Goal: Task Accomplishment & Management: Manage account settings

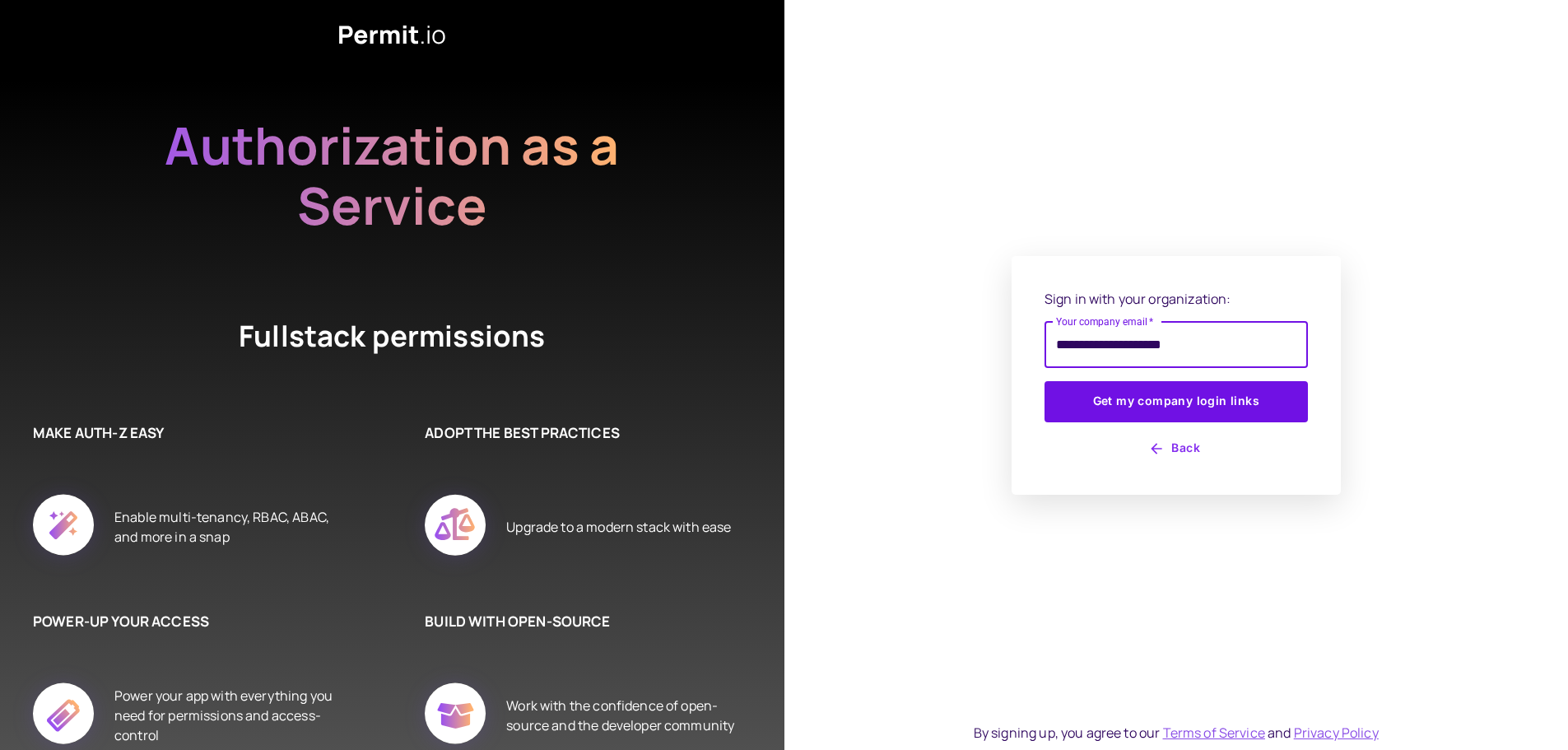
type input "**********"
click at [1044, 381] on button "Get my company login links" at bounding box center [1176, 402] width 263 height 41
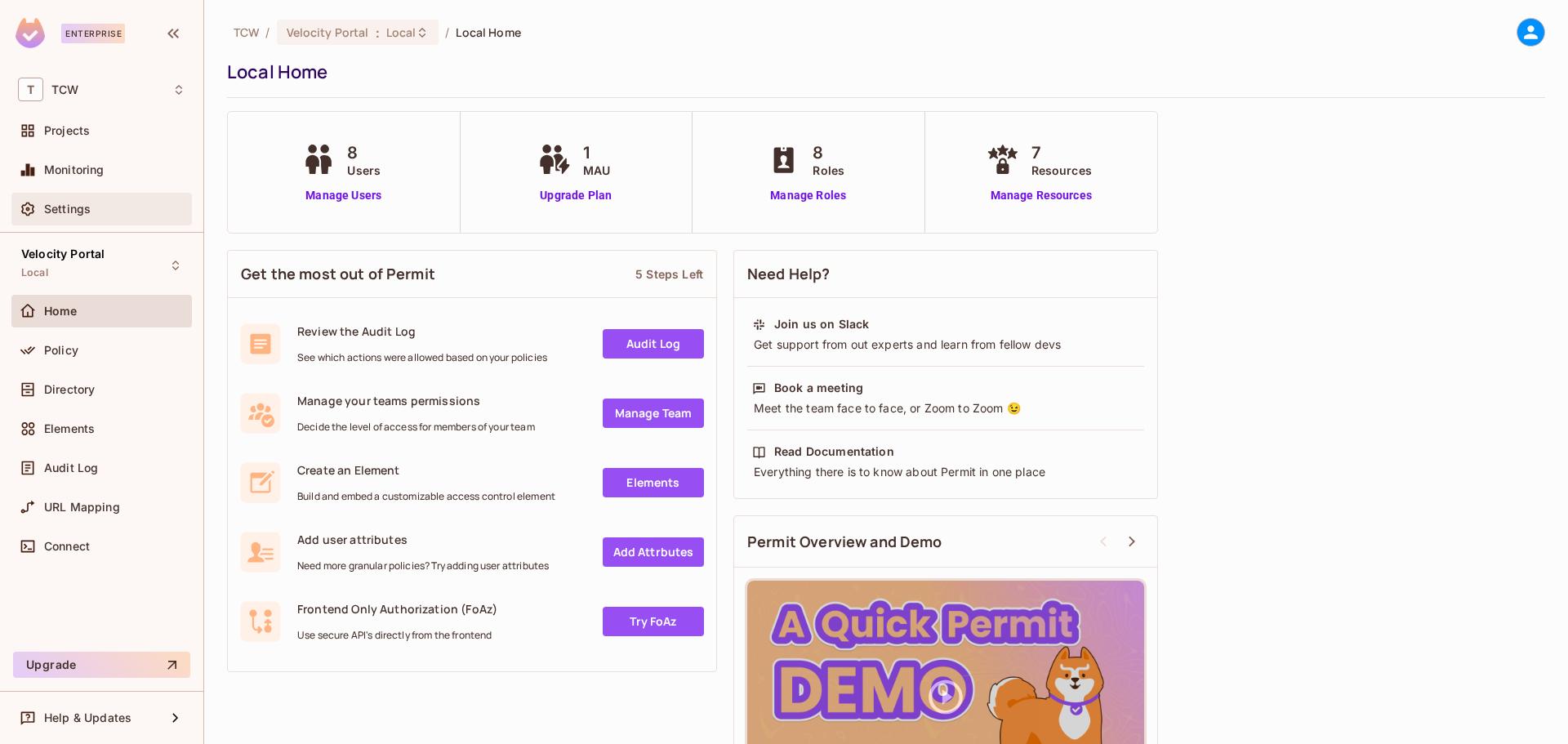
click at [97, 200] on div "Settings" at bounding box center [101, 209] width 168 height 19
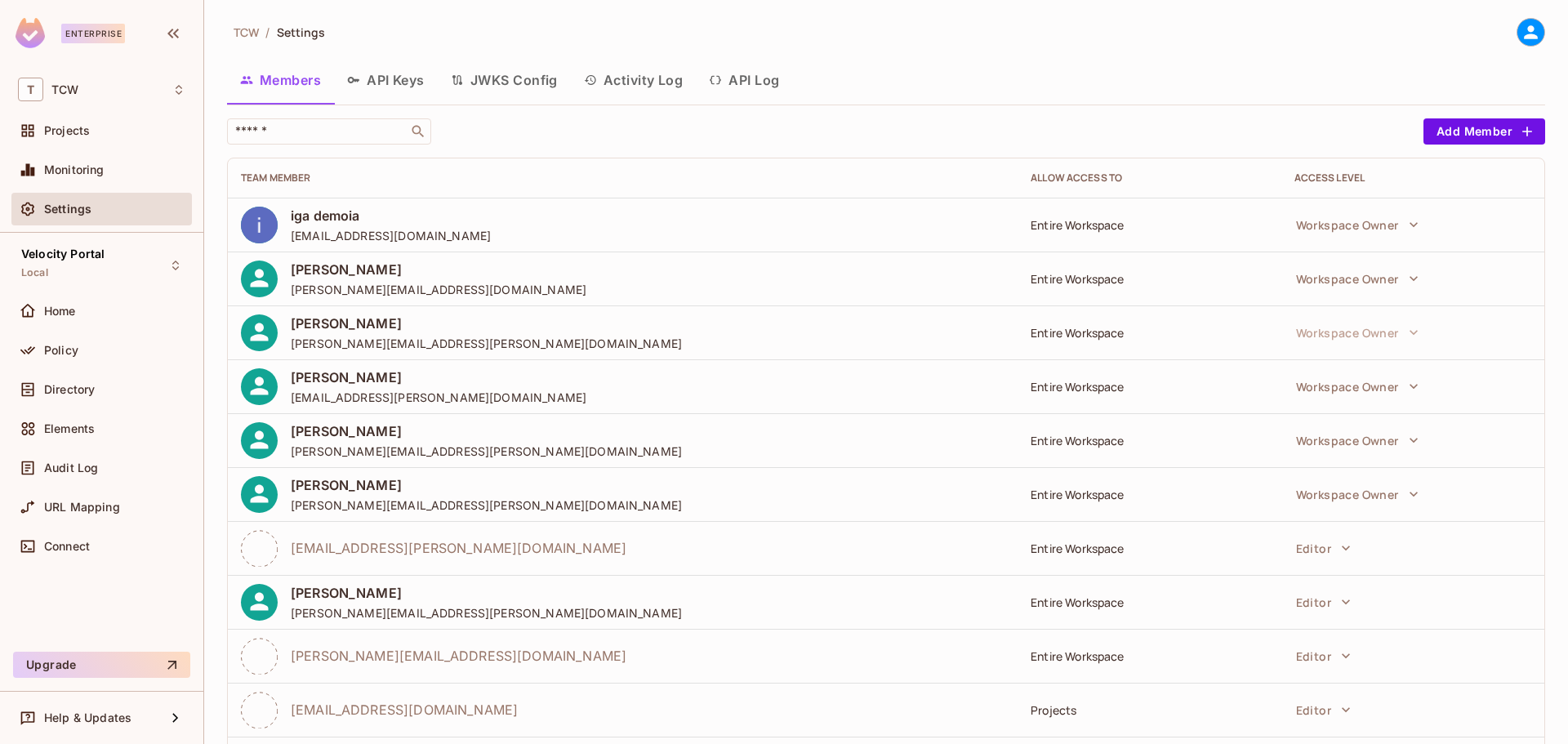
click at [406, 78] on button "API Keys" at bounding box center [386, 80] width 104 height 40
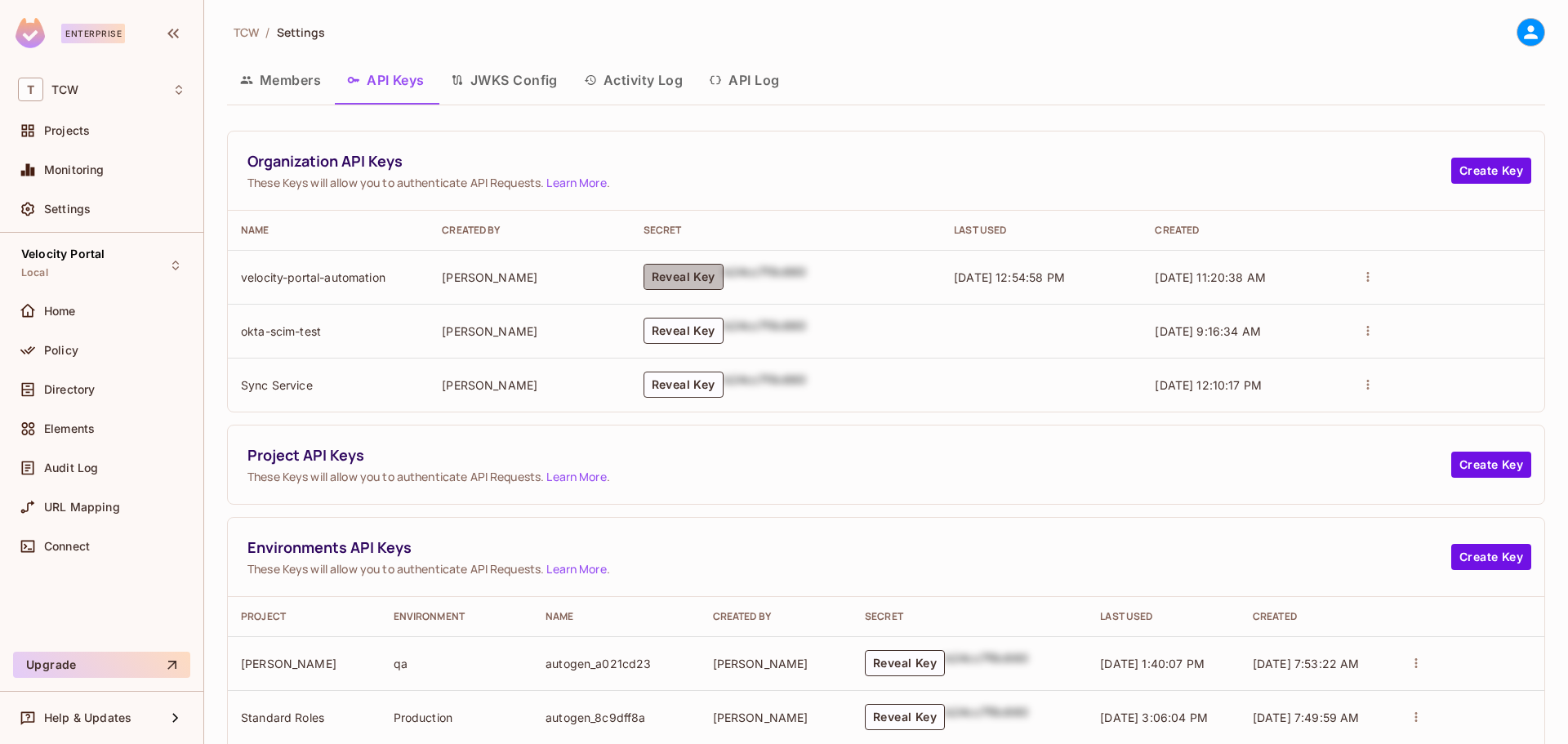
click at [705, 278] on button "Reveal Key" at bounding box center [683, 276] width 80 height 26
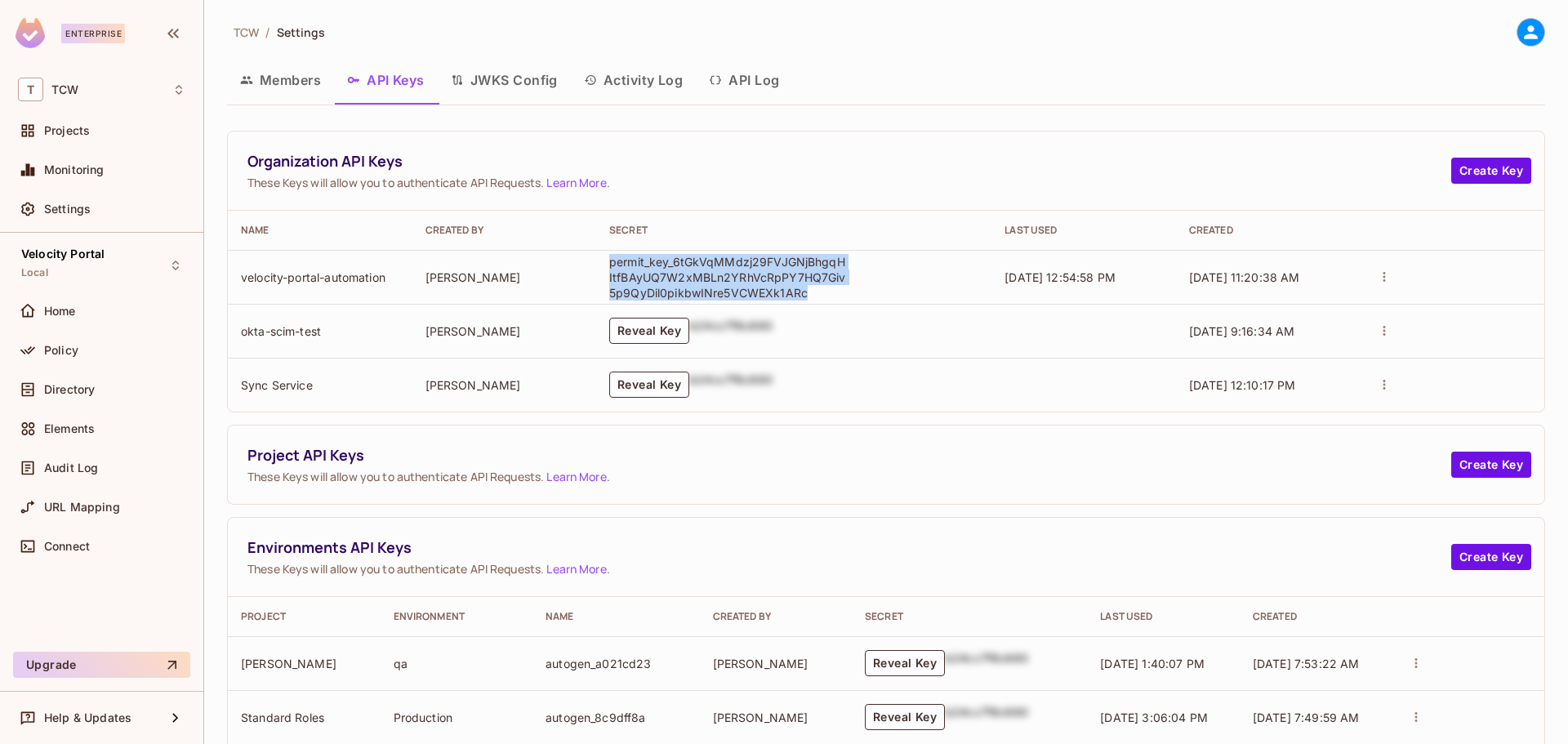
drag, startPoint x: 802, startPoint y: 294, endPoint x: 605, endPoint y: 265, distance: 199.1
click at [609, 265] on p "permit_key_6tGkVqMMdzj29FVJGNjBhgqHItfBAyUQ7W2xMBLn2YRhVcRpPY7HQ7Giv5p9QyDil0pi…" at bounding box center [727, 277] width 237 height 46
copy p "permit_key_6tGkVqMMdzj29FVJGNjBhgqHItfBAyUQ7W2xMBLn2YRhVcRpPY7HQ7Giv5p9QyDil0pi…"
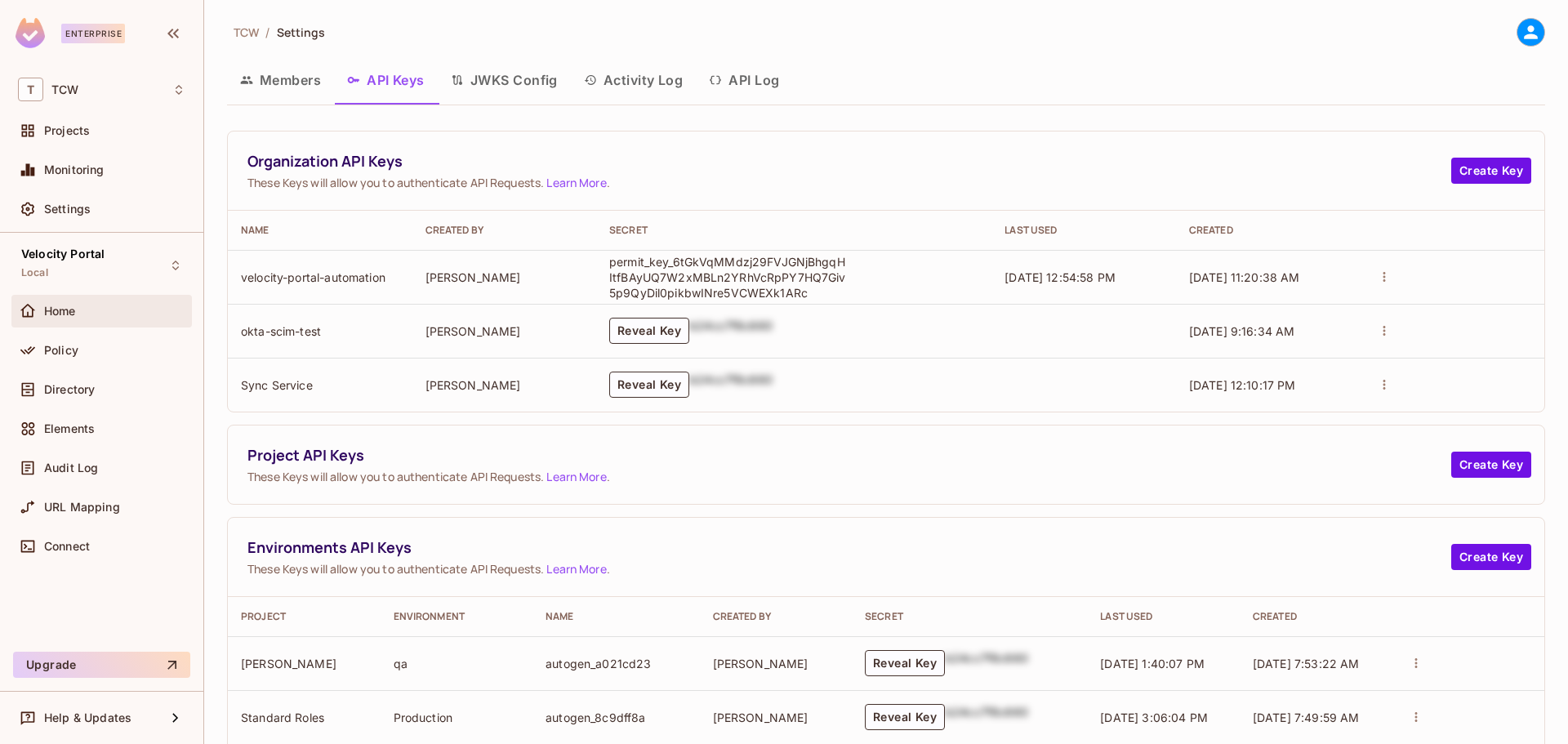
click at [66, 313] on span "Home" at bounding box center [60, 312] width 32 height 13
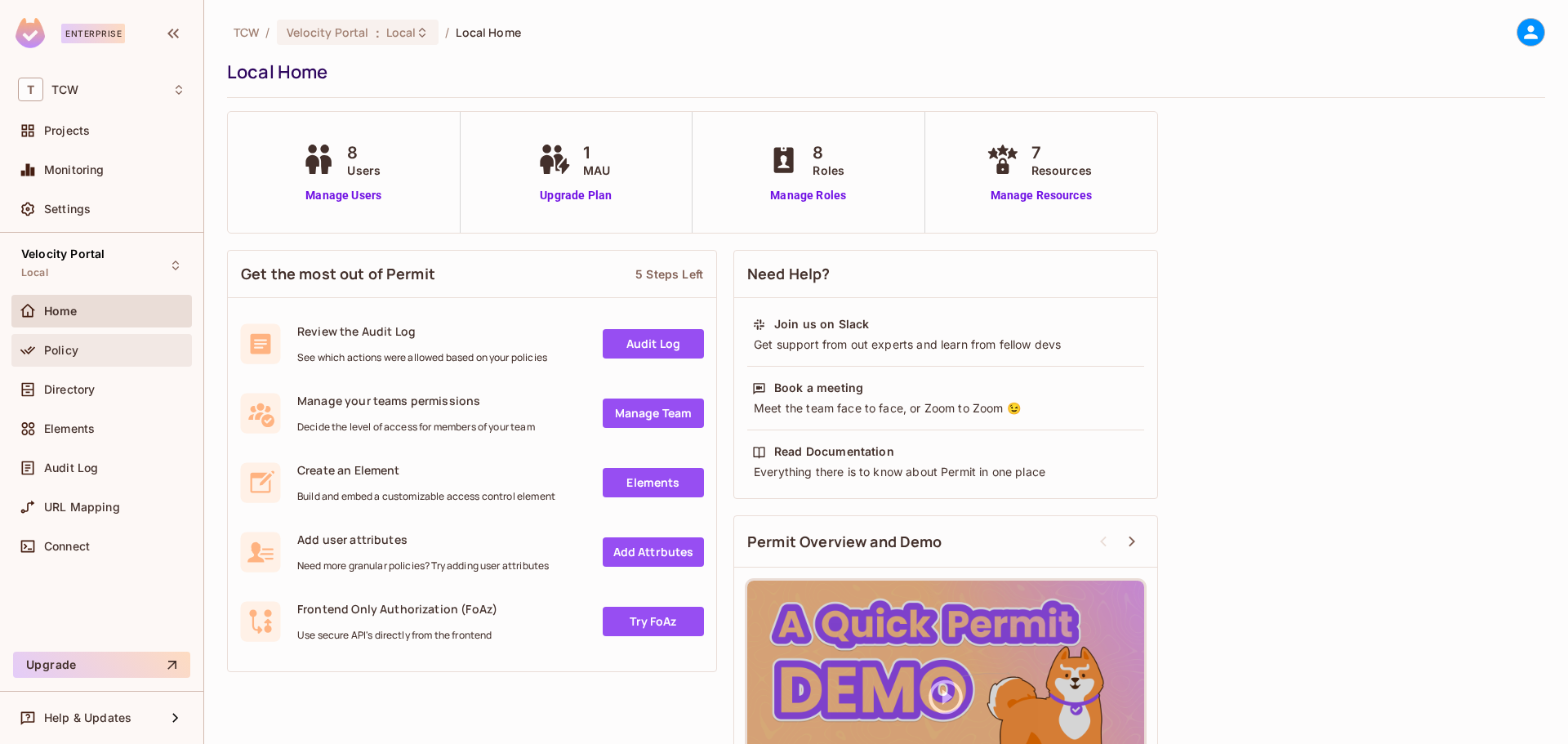
click at [67, 348] on span "Policy" at bounding box center [61, 351] width 35 height 13
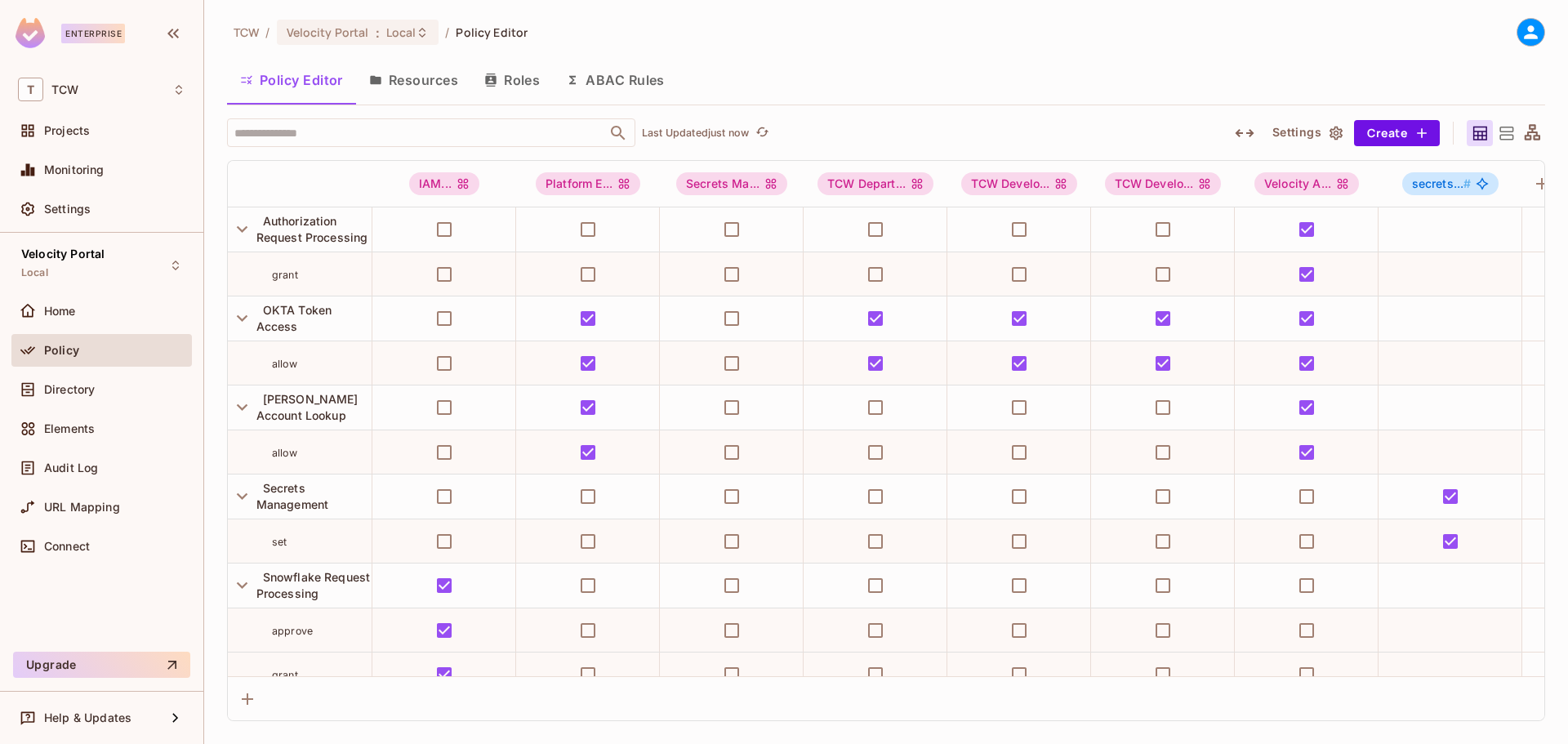
click at [430, 83] on button "Resources" at bounding box center [413, 80] width 115 height 40
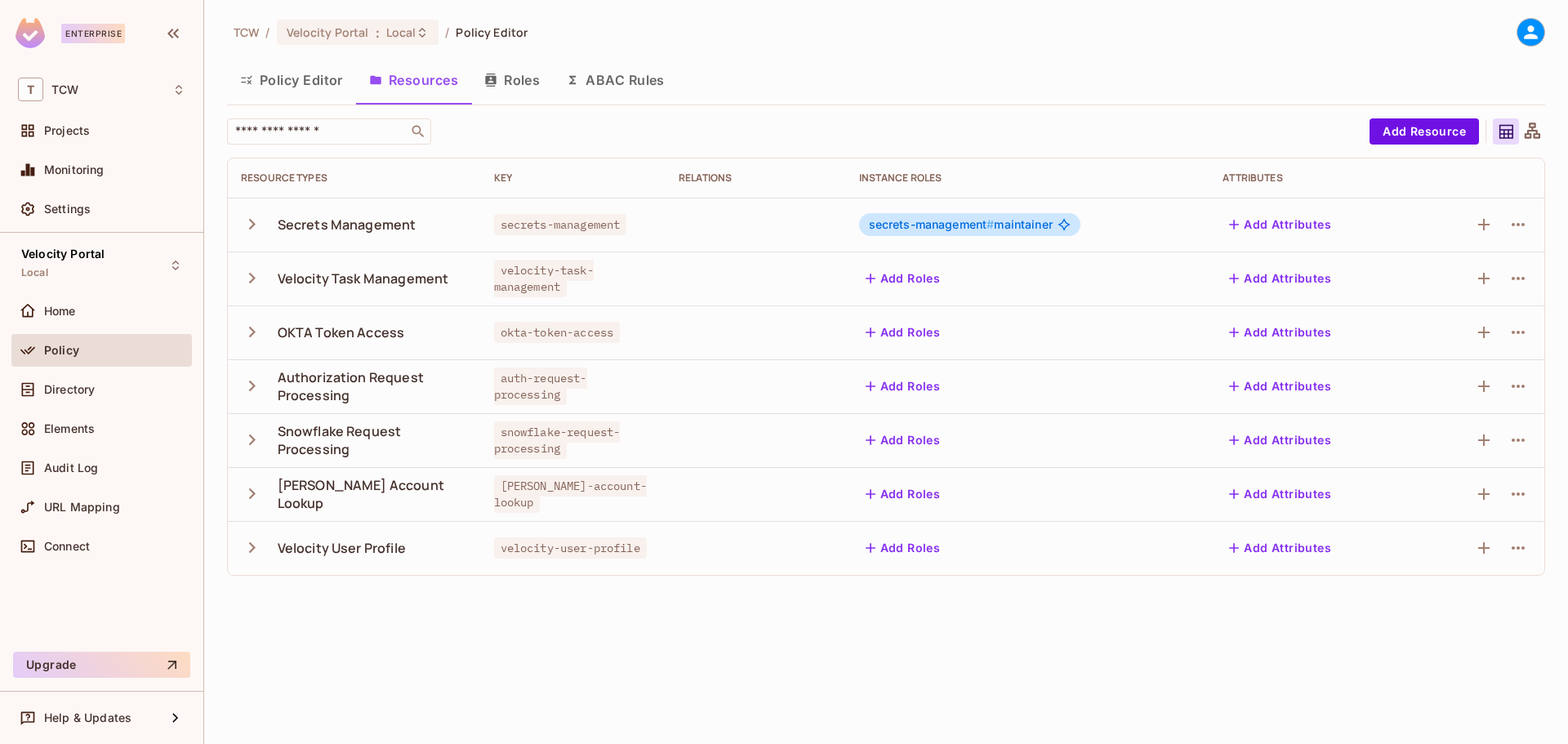
click at [248, 226] on icon "button" at bounding box center [252, 224] width 22 height 22
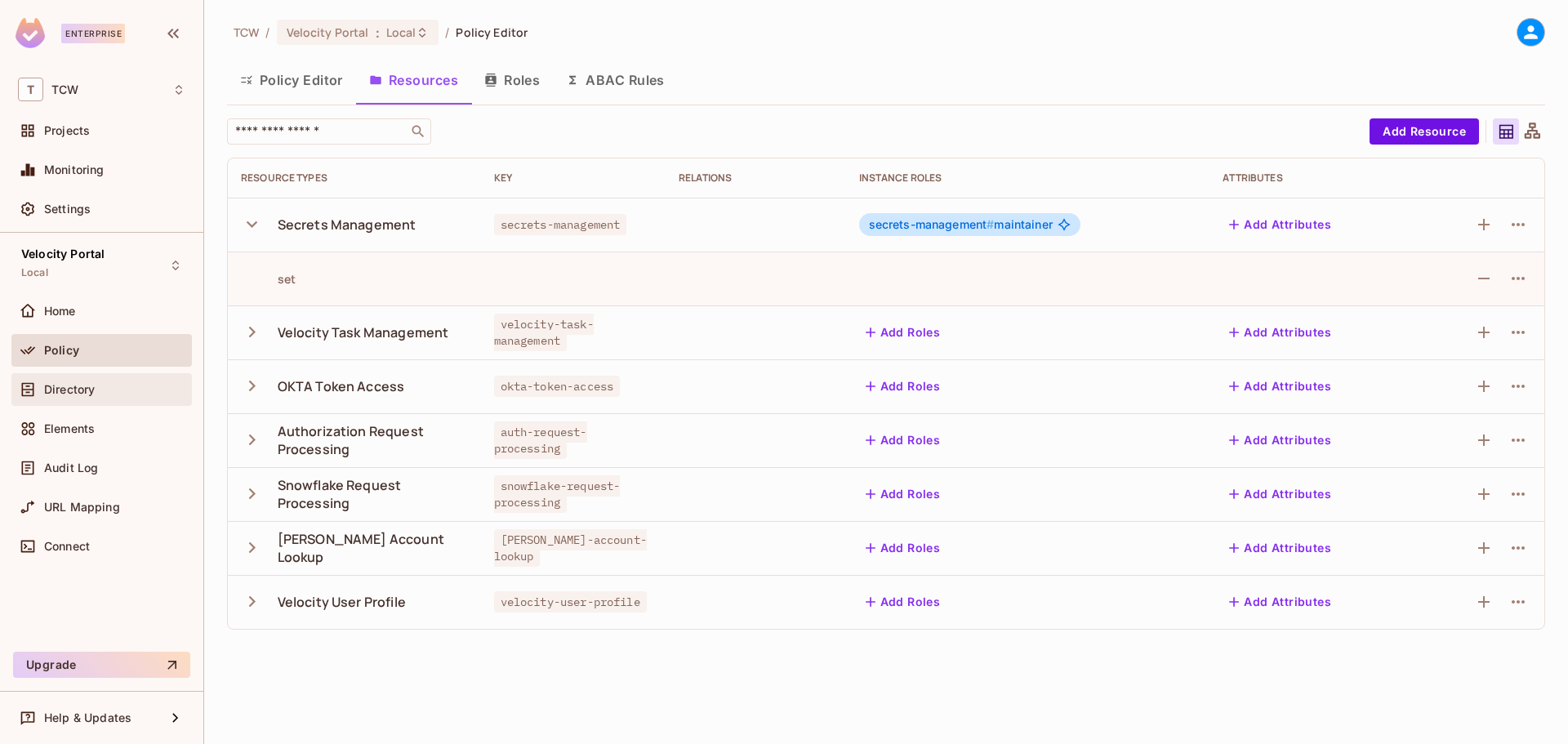
click at [93, 389] on span "Directory" at bounding box center [69, 390] width 51 height 13
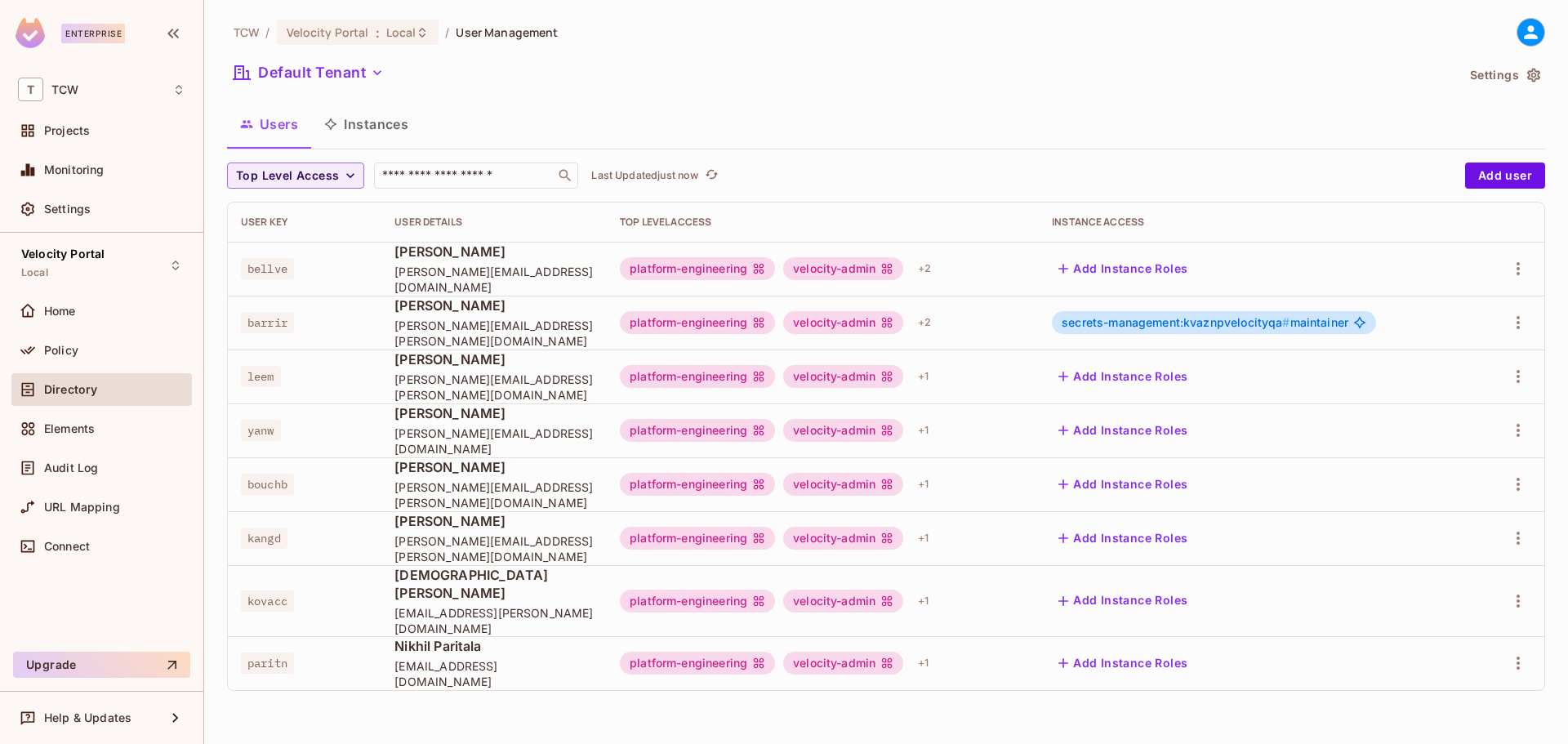
click at [379, 125] on button "Instances" at bounding box center [365, 124] width 110 height 40
